Goal: Information Seeking & Learning: Learn about a topic

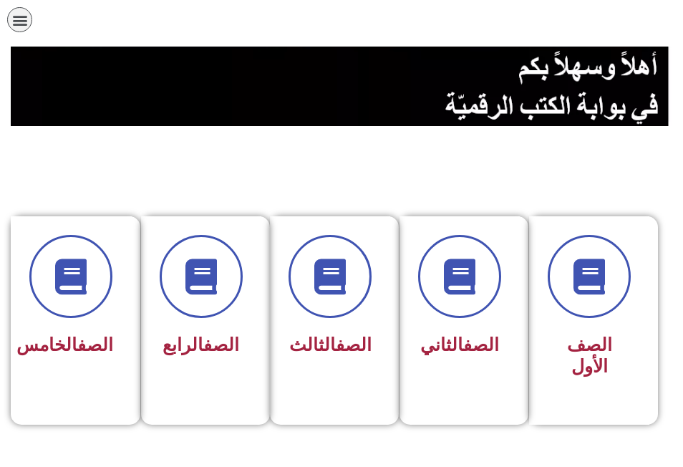
scroll to position [215, 0]
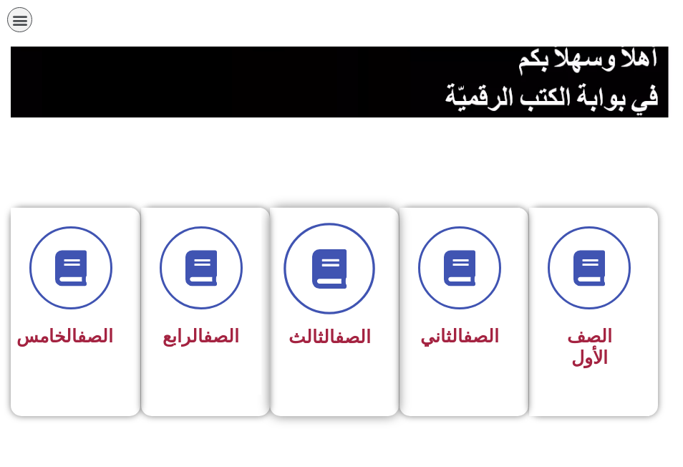
click at [322, 276] on icon at bounding box center [329, 267] width 39 height 39
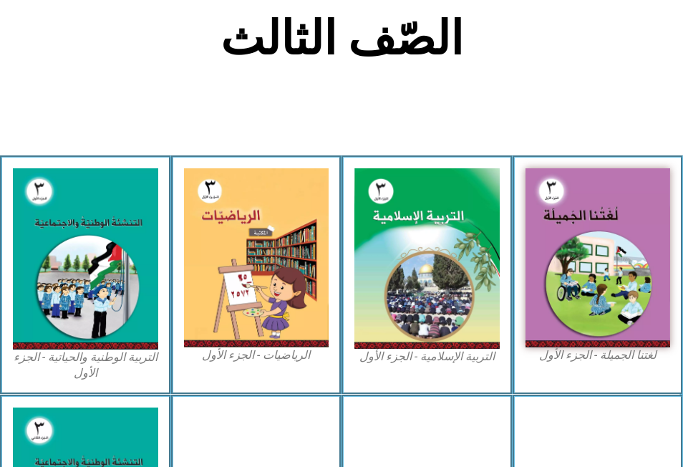
scroll to position [358, 0]
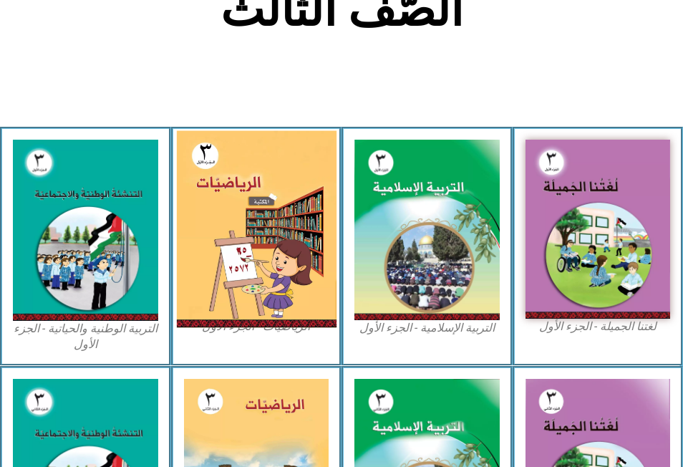
click at [279, 242] on img at bounding box center [256, 229] width 160 height 197
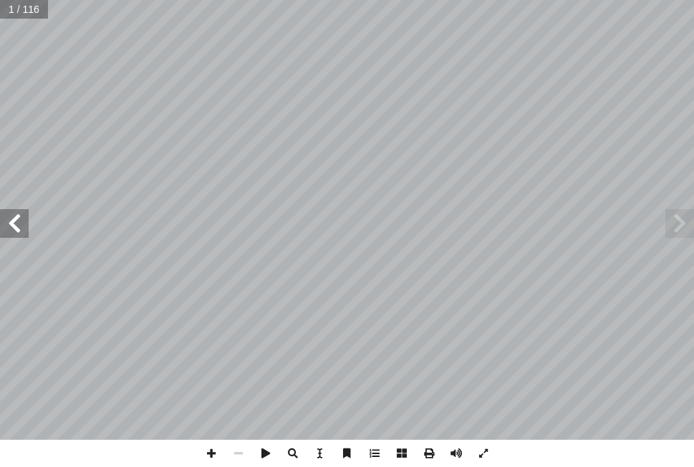
click at [14, 221] on span at bounding box center [14, 223] width 29 height 29
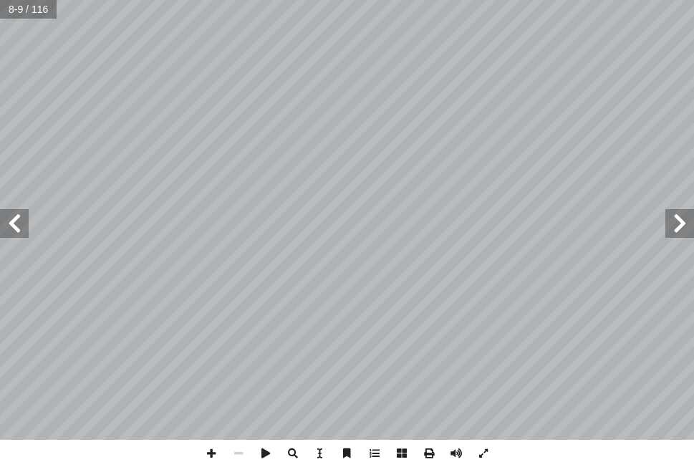
click at [14, 221] on span at bounding box center [14, 223] width 29 height 29
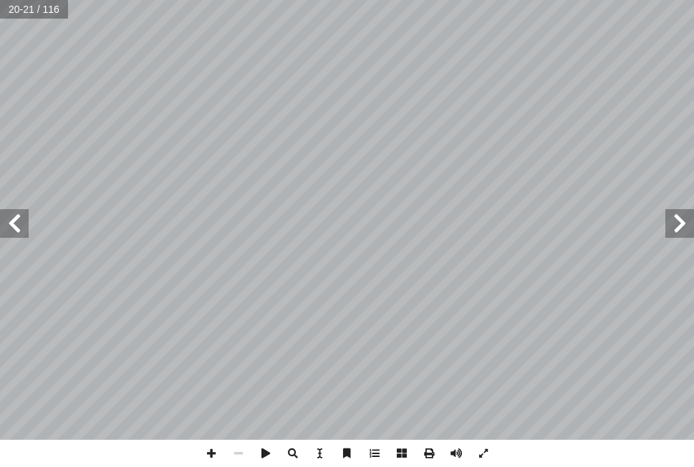
click at [15, 221] on span at bounding box center [14, 223] width 29 height 29
click at [236, 451] on span at bounding box center [238, 453] width 27 height 27
click at [241, 447] on span at bounding box center [238, 453] width 27 height 27
click at [238, 454] on span at bounding box center [238, 453] width 27 height 27
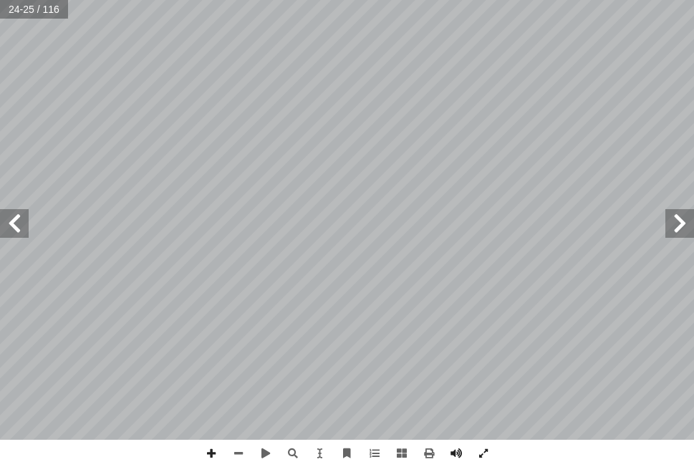
click at [14, 221] on span at bounding box center [14, 223] width 29 height 29
